Goal: Information Seeking & Learning: Learn about a topic

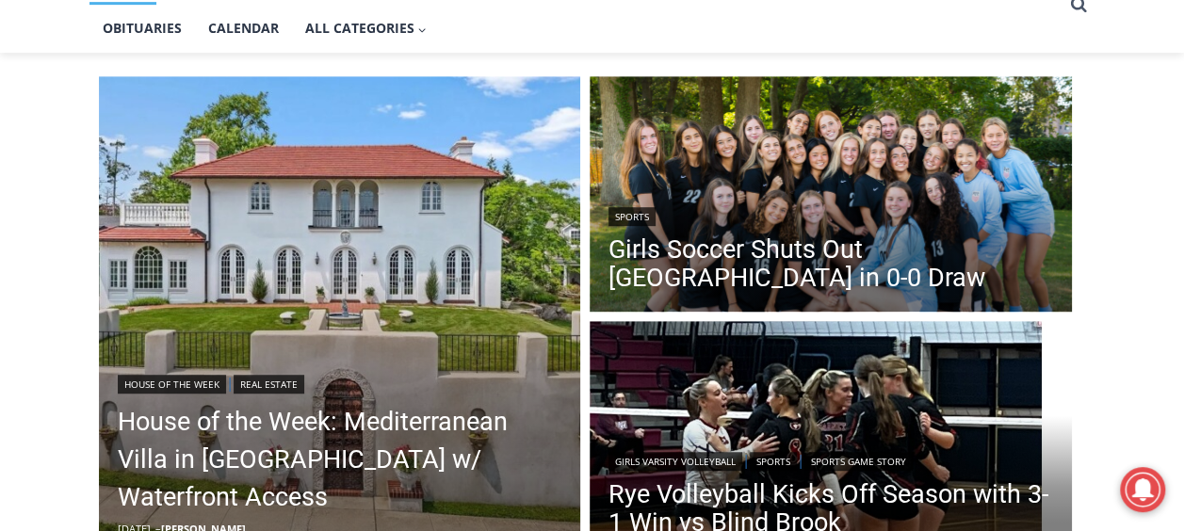
scroll to position [452, 0]
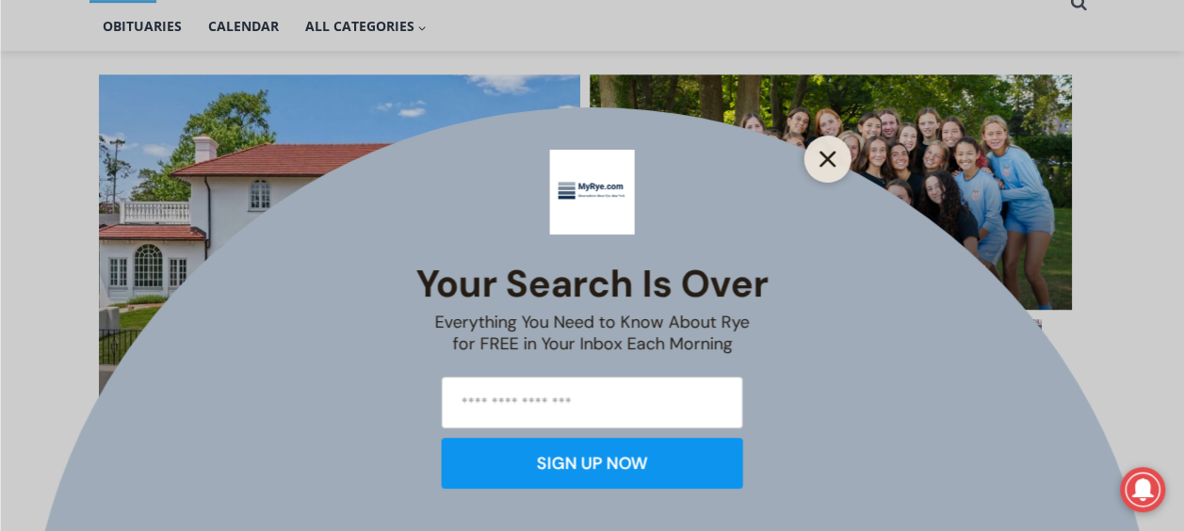
click at [835, 160] on button "Close" at bounding box center [828, 159] width 26 height 26
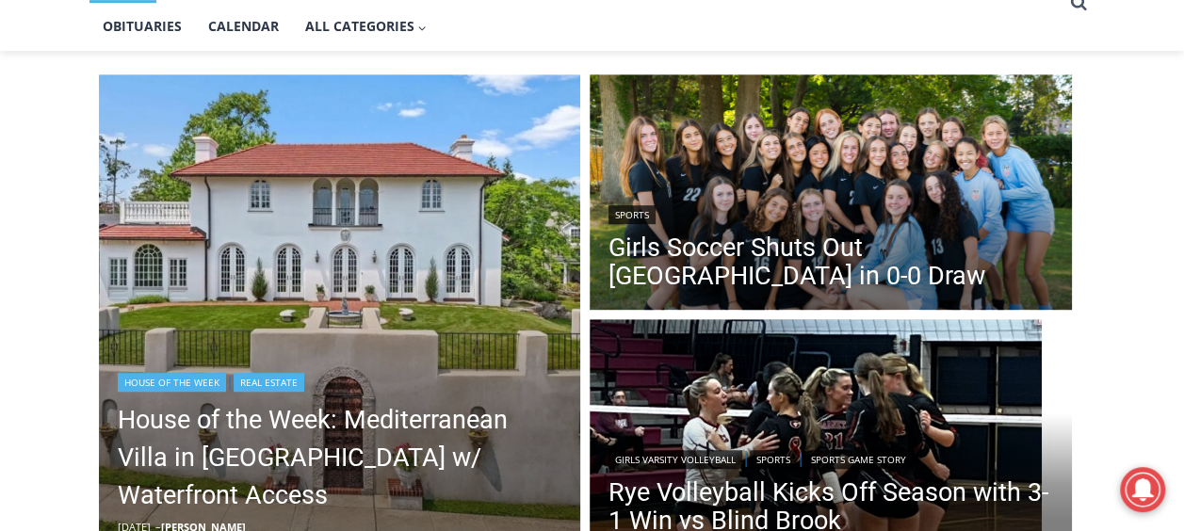
click at [515, 245] on img "Read More House of the Week: Mediterranean Villa in Mamaroneck w/ Waterfront Ac…" at bounding box center [340, 315] width 482 height 482
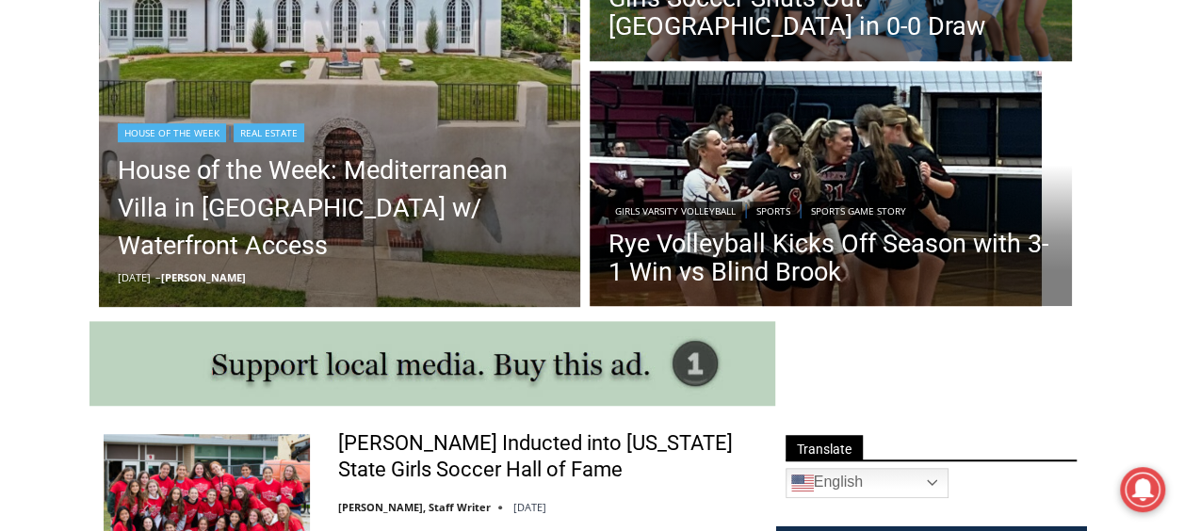
drag, startPoint x: 0, startPoint y: 0, endPoint x: 578, endPoint y: 282, distance: 643.3
click at [578, 282] on div "House of the Week | Real Estate House of the Week: Mediterranean Villa in Mamar…" at bounding box center [340, 66] width 482 height 482
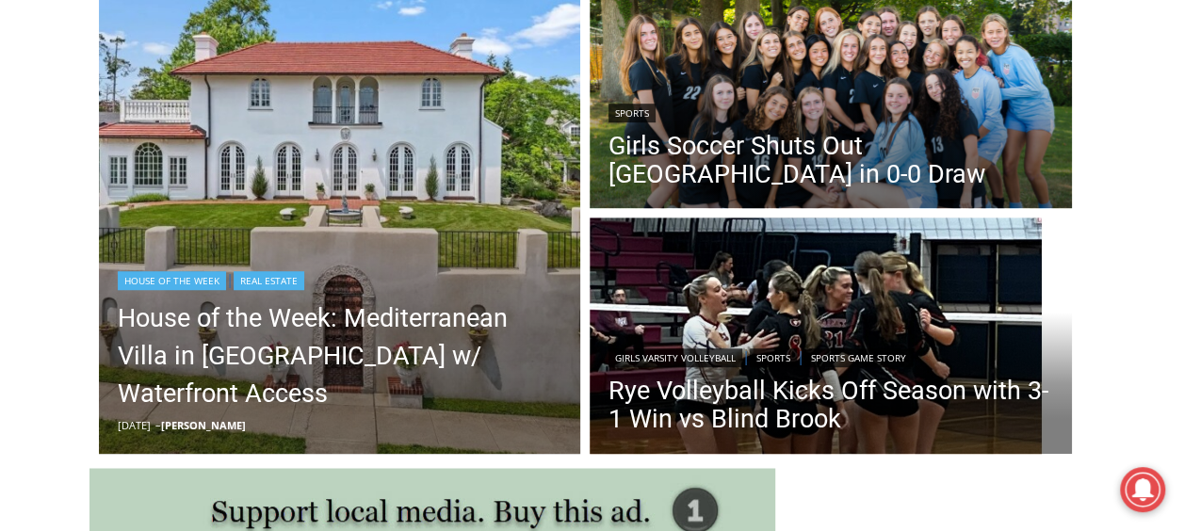
scroll to position [553, 0]
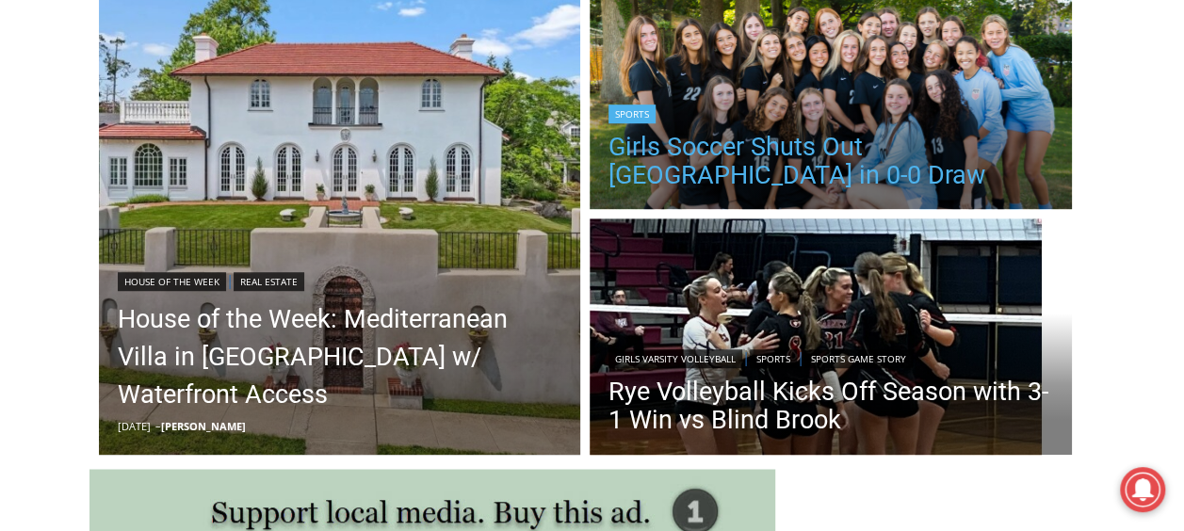
click at [802, 149] on link "Girls Soccer Shuts Out [GEOGRAPHIC_DATA] in 0-0 Draw" at bounding box center [830, 161] width 445 height 57
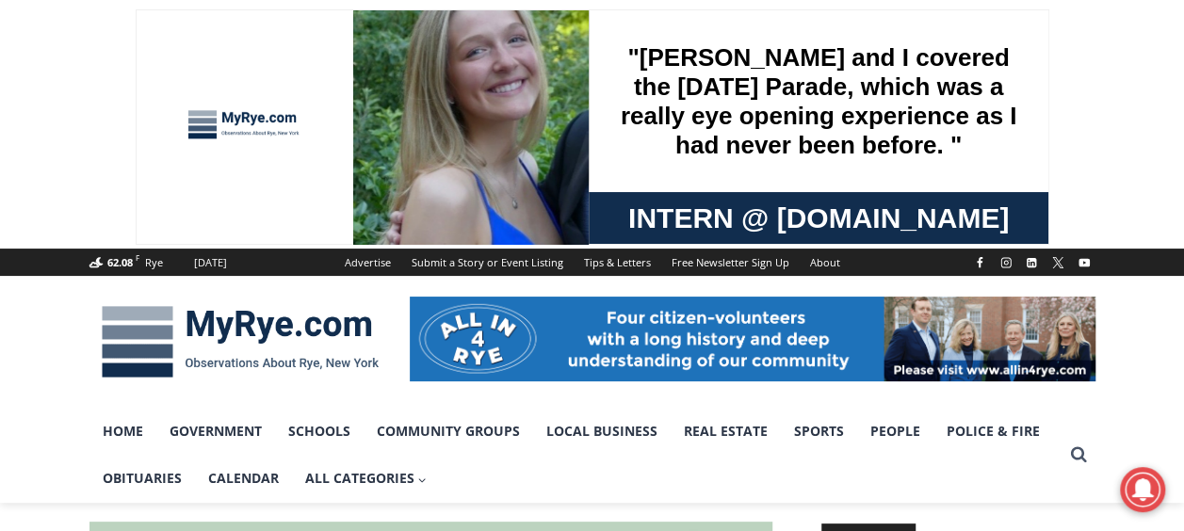
click at [797, 405] on div at bounding box center [753, 342] width 686 height 132
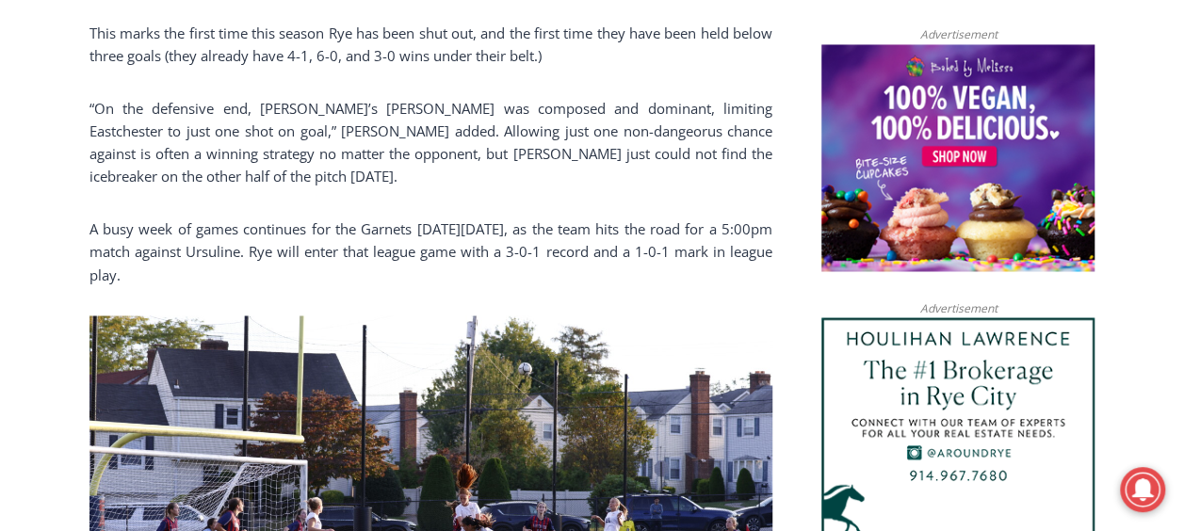
scroll to position [1516, 0]
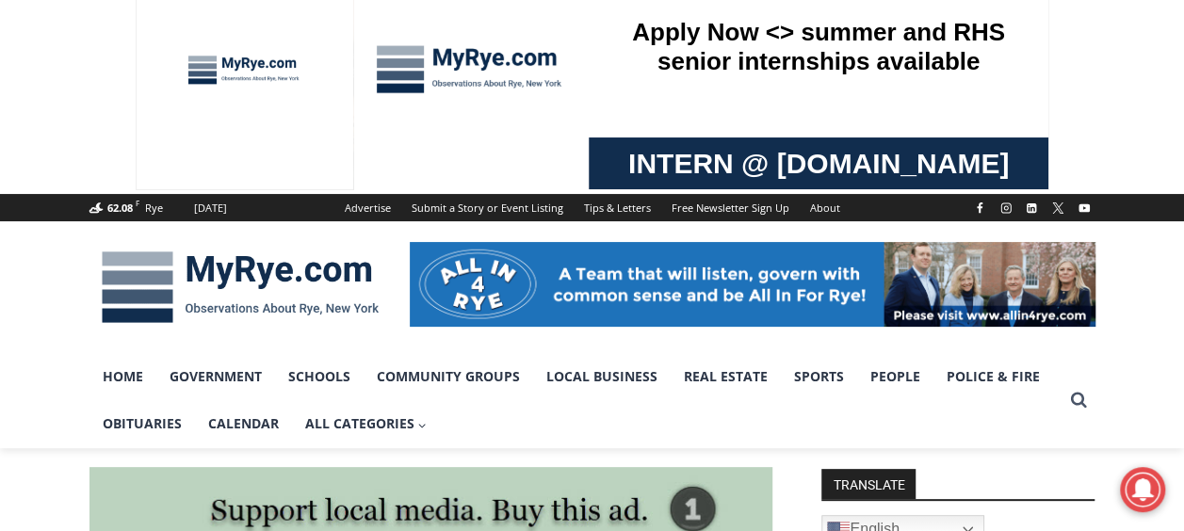
scroll to position [0, 0]
